Goal: Task Accomplishment & Management: Complete application form

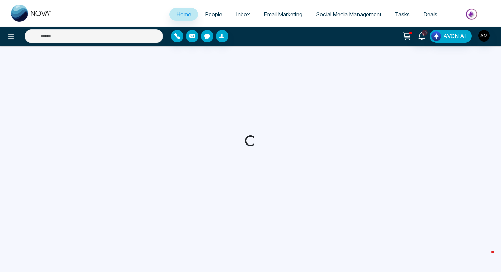
select select "*"
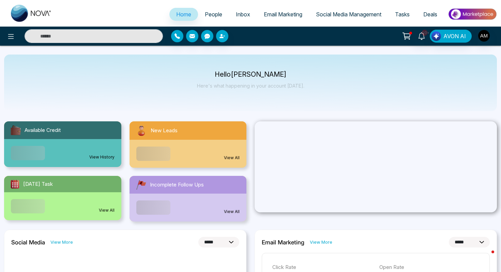
click at [212, 18] on link "People" at bounding box center [213, 14] width 31 height 13
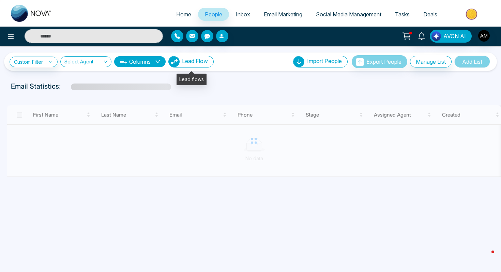
click at [202, 63] on span "Lead Flow" at bounding box center [195, 61] width 26 height 7
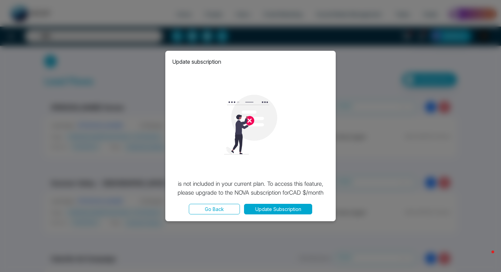
click at [208, 211] on button "Go Back" at bounding box center [214, 209] width 51 height 11
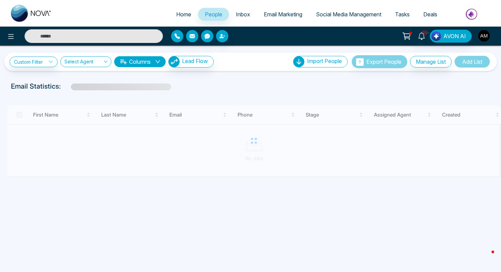
click at [485, 35] on img "button" at bounding box center [484, 36] width 12 height 12
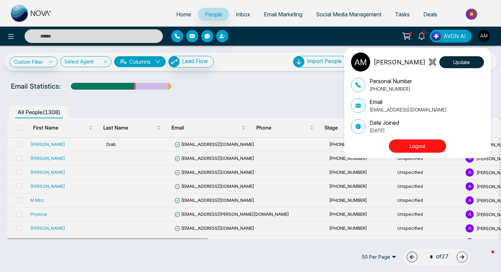
click at [399, 147] on button "Logout" at bounding box center [417, 145] width 57 height 13
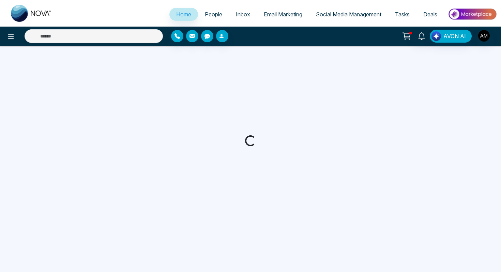
select select "*"
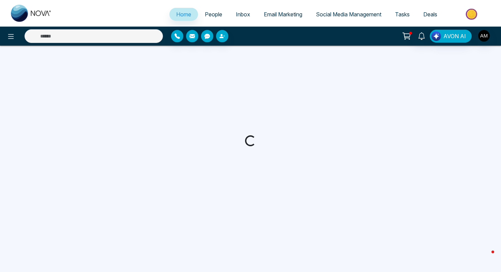
select select "*"
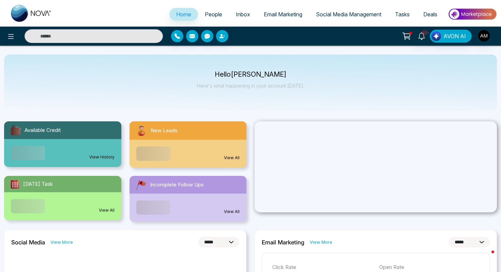
click at [205, 16] on span "People" at bounding box center [213, 14] width 17 height 7
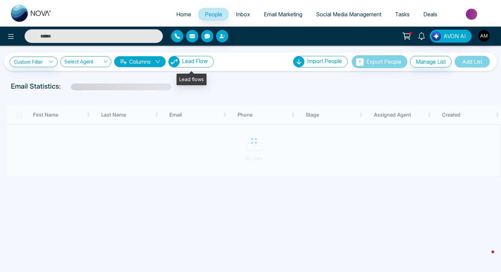
click at [189, 64] on span "Lead Flow" at bounding box center [195, 61] width 26 height 7
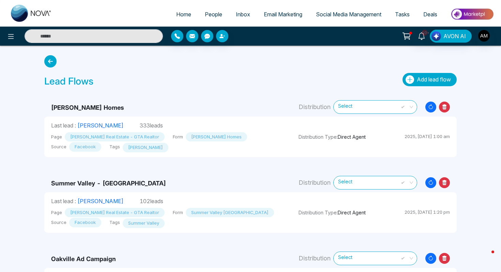
click at [411, 78] on icon "button" at bounding box center [410, 79] width 9 height 9
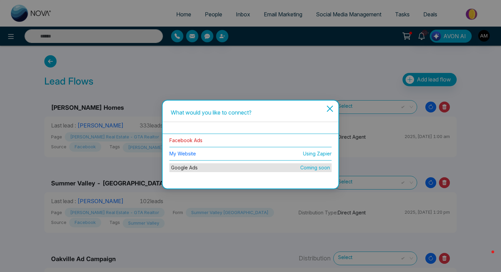
click at [199, 141] on link "Facebook Ads" at bounding box center [185, 140] width 33 height 6
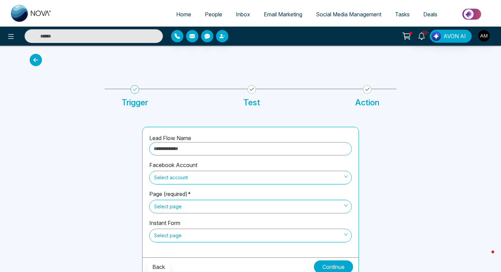
click at [200, 150] on input "text" at bounding box center [250, 148] width 202 height 13
click at [190, 179] on span "Select account" at bounding box center [250, 178] width 193 height 12
type input "**********"
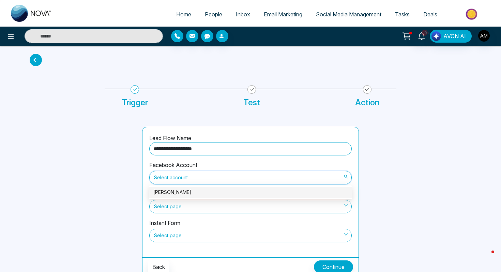
click at [196, 194] on div "Ali Mansoor Malik" at bounding box center [250, 191] width 194 height 7
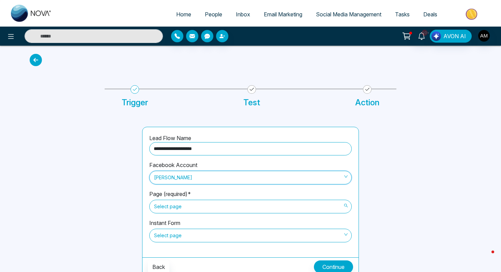
click at [196, 208] on span "Select page" at bounding box center [250, 207] width 193 height 12
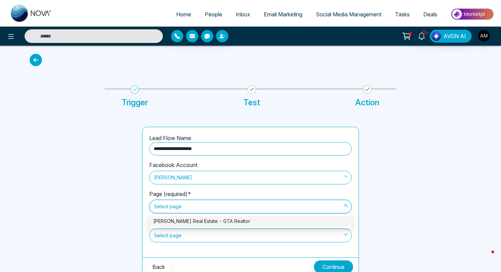
click at [198, 219] on div "[PERSON_NAME] Real Estate - GTA Realtor" at bounding box center [250, 220] width 194 height 7
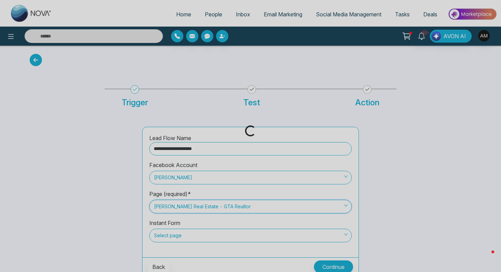
scroll to position [4, 0]
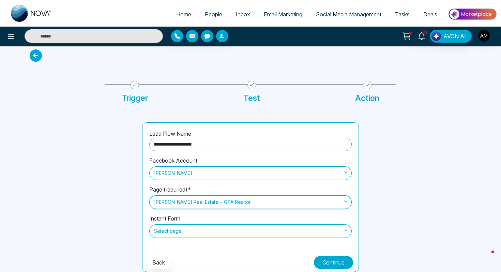
click at [199, 232] on span "Select page" at bounding box center [250, 231] width 193 height 12
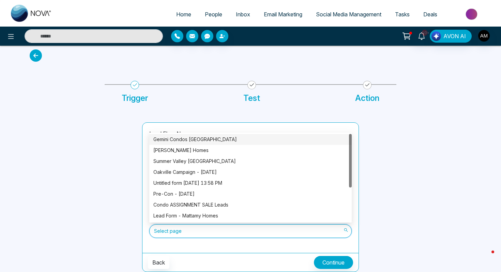
click at [215, 143] on div "Gemini Condos [GEOGRAPHIC_DATA]" at bounding box center [250, 139] width 194 height 7
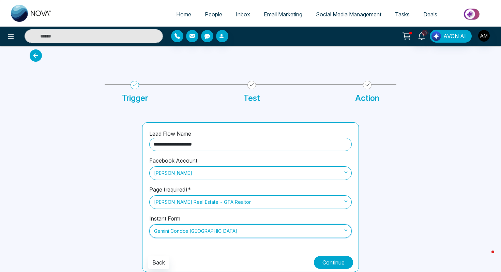
click at [321, 261] on button "Continue" at bounding box center [333, 262] width 39 height 13
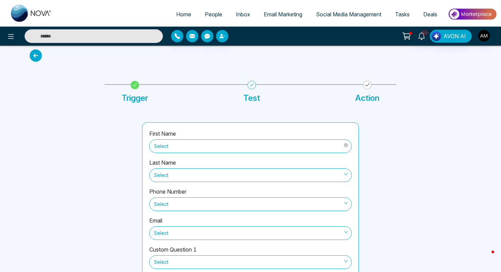
click at [236, 150] on span "Select" at bounding box center [250, 146] width 193 height 12
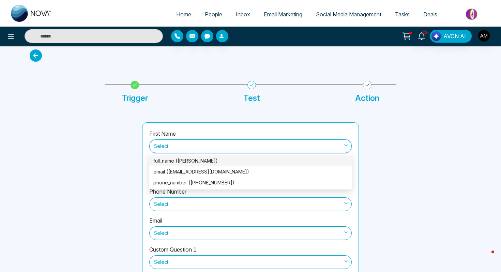
click at [218, 162] on div "full_name (Rebecca Carman)" at bounding box center [250, 160] width 194 height 7
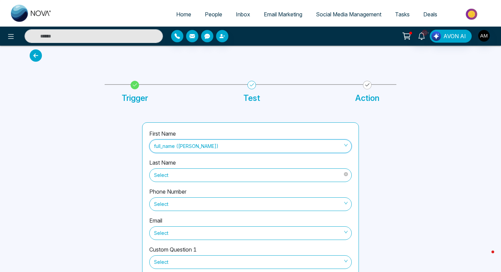
click at [218, 173] on span "Select" at bounding box center [250, 175] width 193 height 12
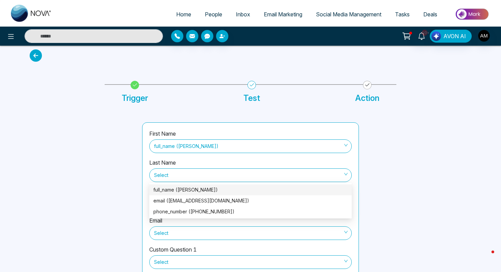
click at [213, 159] on div "Last Name Select" at bounding box center [250, 172] width 202 height 29
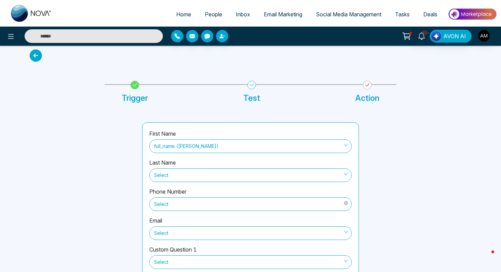
click at [207, 205] on span "Select" at bounding box center [250, 204] width 193 height 12
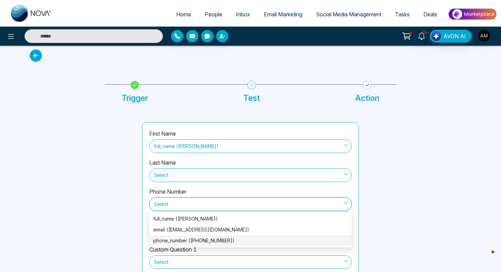
click at [204, 238] on div "phone_number (+12892187586)" at bounding box center [250, 240] width 194 height 7
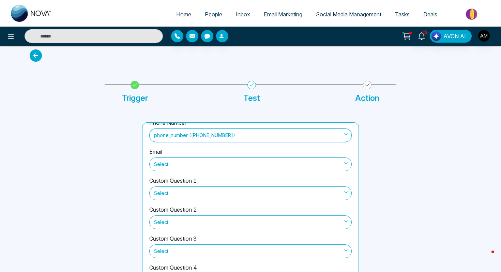
scroll to position [75, 0]
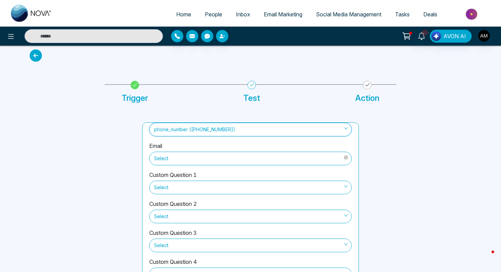
click at [213, 161] on span "Select" at bounding box center [250, 159] width 193 height 12
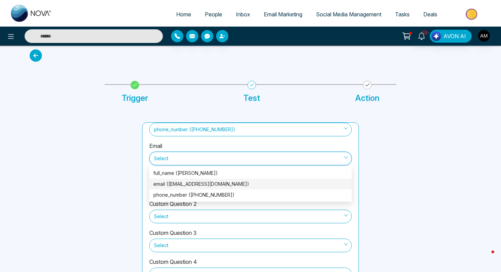
click at [200, 182] on div "email (beccahc2000@gmail.com)" at bounding box center [250, 183] width 194 height 7
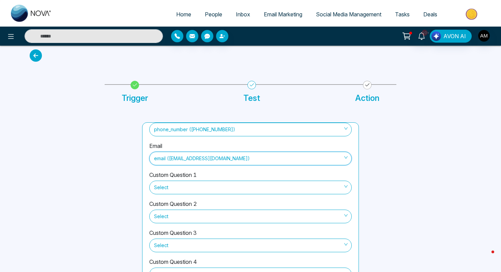
scroll to position [45, 0]
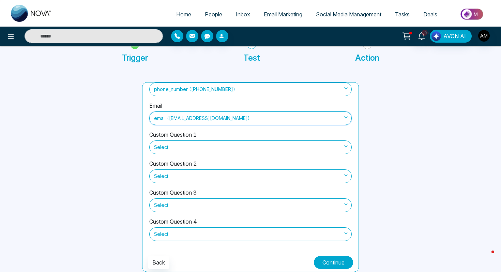
click at [330, 263] on button "Continue" at bounding box center [333, 262] width 39 height 13
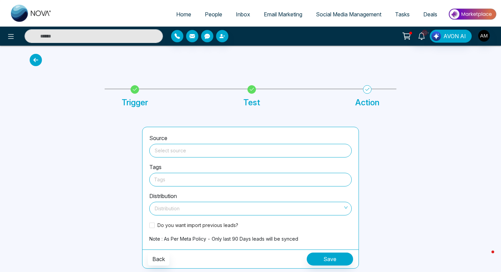
scroll to position [0, 0]
click at [278, 158] on div "Source Select source" at bounding box center [250, 148] width 202 height 29
click at [275, 150] on input "search" at bounding box center [250, 149] width 194 height 10
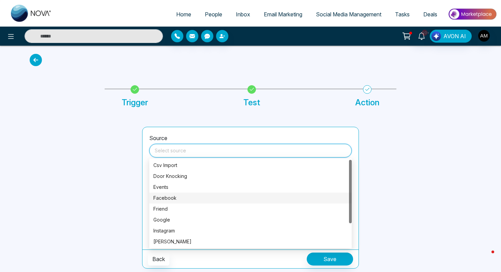
click at [189, 199] on div "Facebook" at bounding box center [250, 197] width 194 height 7
type input "********"
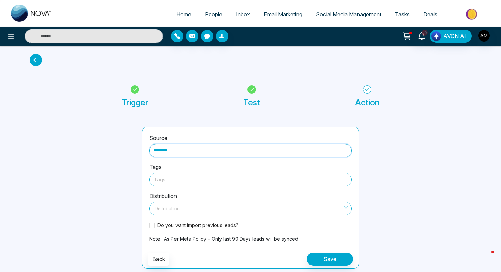
click at [196, 183] on div at bounding box center [250, 179] width 193 height 9
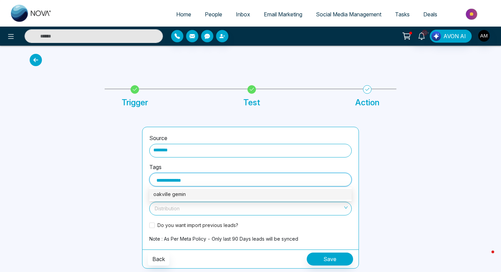
type input "**********"
click at [175, 192] on div "oakville gemini" at bounding box center [250, 194] width 194 height 7
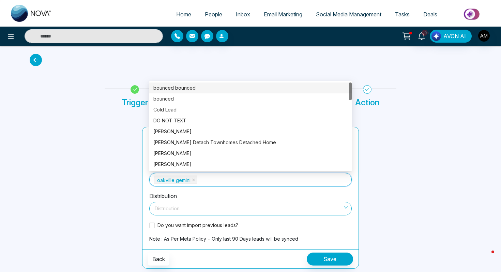
click at [189, 204] on input "search" at bounding box center [247, 207] width 189 height 10
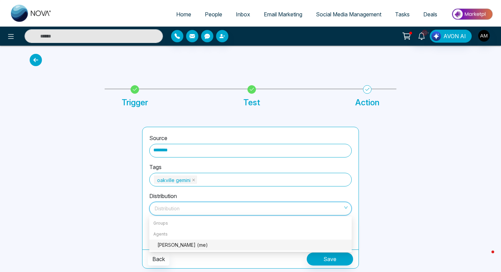
click at [194, 242] on div "Ali Mansoor Malik (me)" at bounding box center [252, 244] width 190 height 7
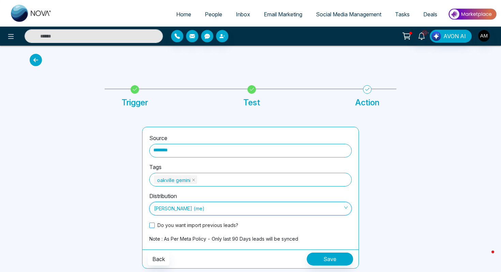
click at [153, 226] on span at bounding box center [151, 225] width 5 height 5
click at [325, 257] on button "Save" at bounding box center [330, 259] width 46 height 13
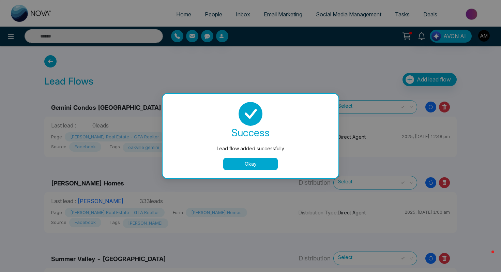
click at [262, 165] on button "Okay" at bounding box center [250, 164] width 55 height 12
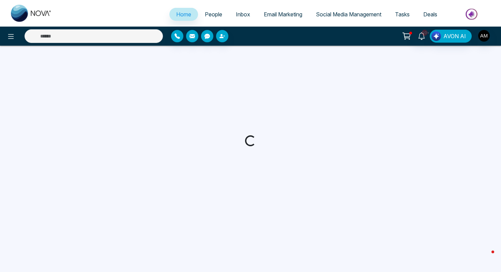
select select "*"
